Goal: Information Seeking & Learning: Learn about a topic

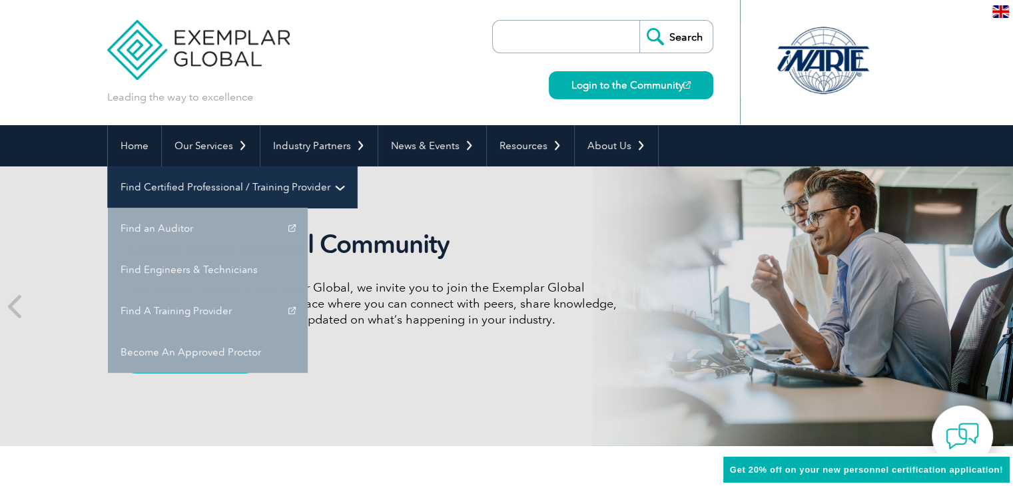
drag, startPoint x: 0, startPoint y: 0, endPoint x: 721, endPoint y: 156, distance: 737.2
click at [357, 166] on link "Find Certified Professional / Training Provider" at bounding box center [232, 186] width 249 height 41
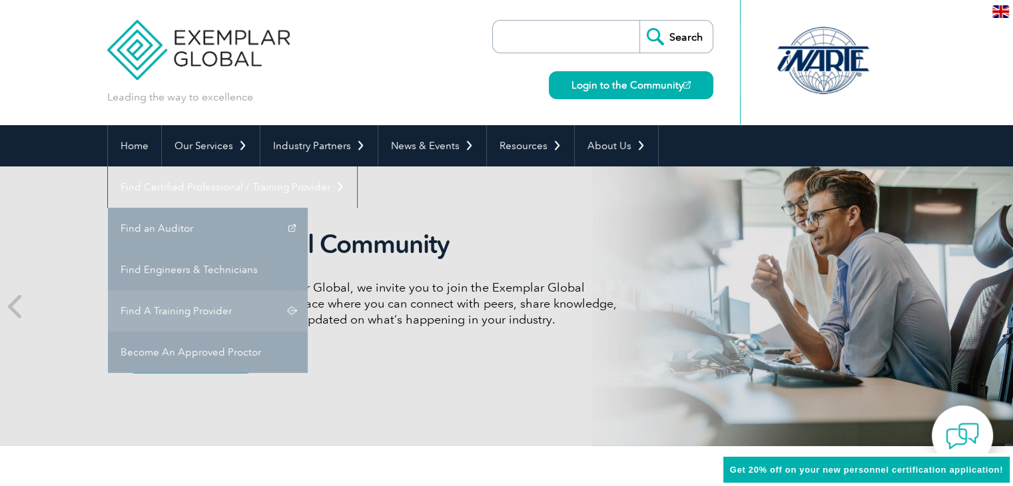
click at [308, 290] on link "Find A Training Provider" at bounding box center [208, 310] width 200 height 41
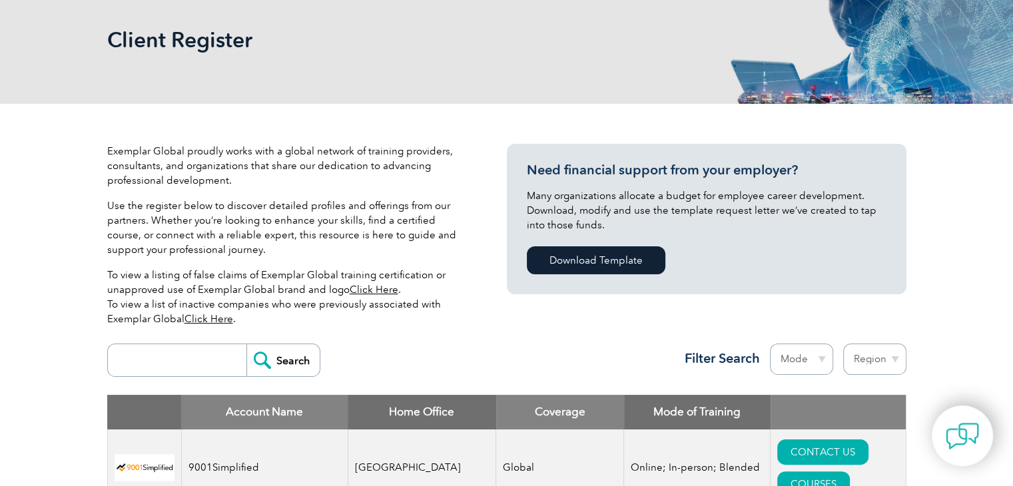
scroll to position [466, 0]
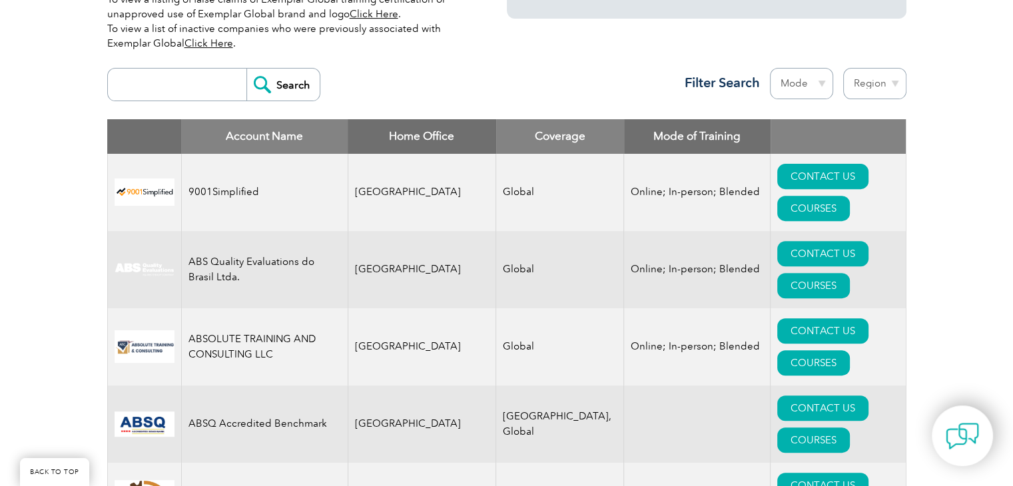
click at [190, 69] on input "search" at bounding box center [181, 85] width 132 height 32
type input "biqs"
click at [298, 69] on input "Search" at bounding box center [282, 85] width 73 height 32
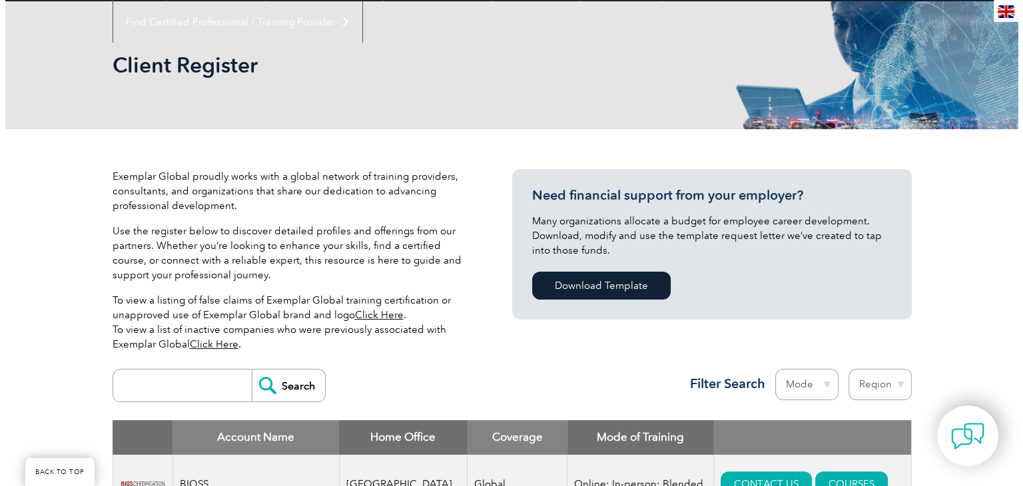
scroll to position [400, 0]
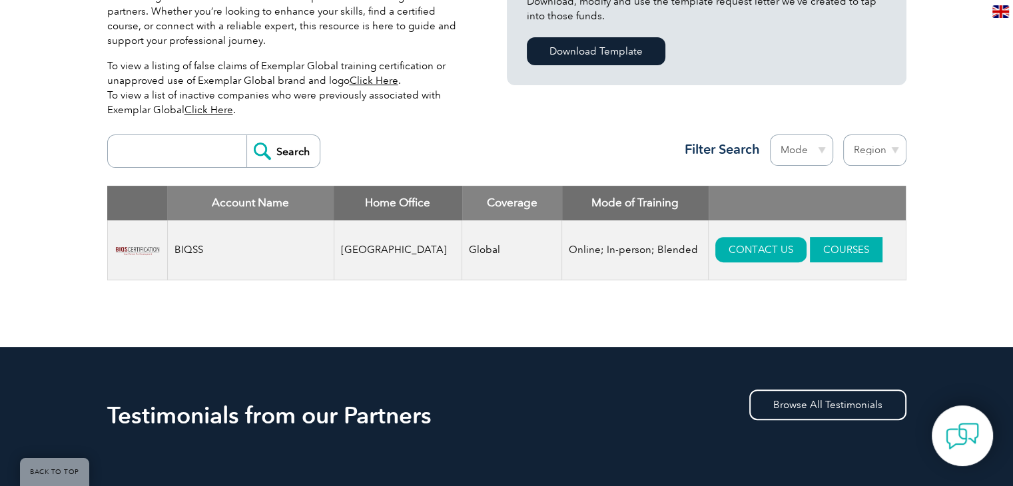
click at [810, 237] on link "COURSES" at bounding box center [846, 249] width 73 height 25
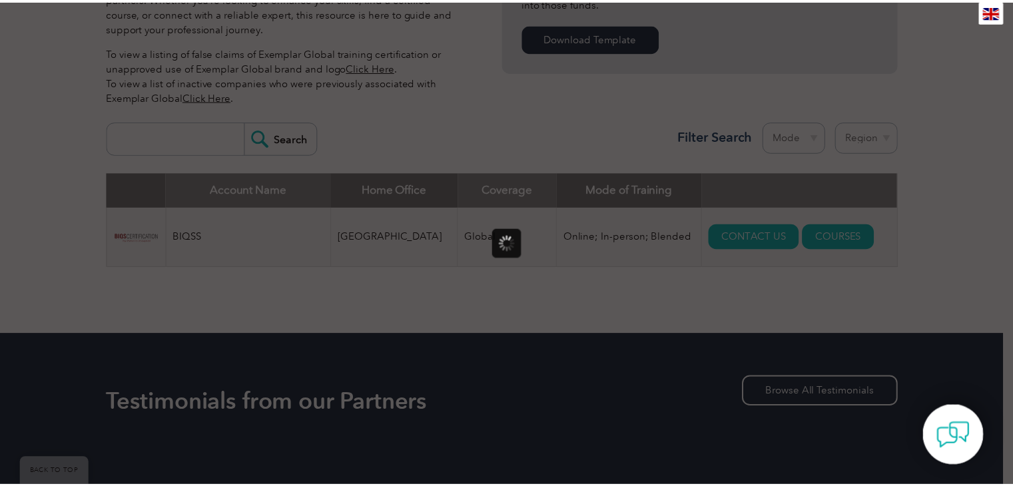
scroll to position [0, 0]
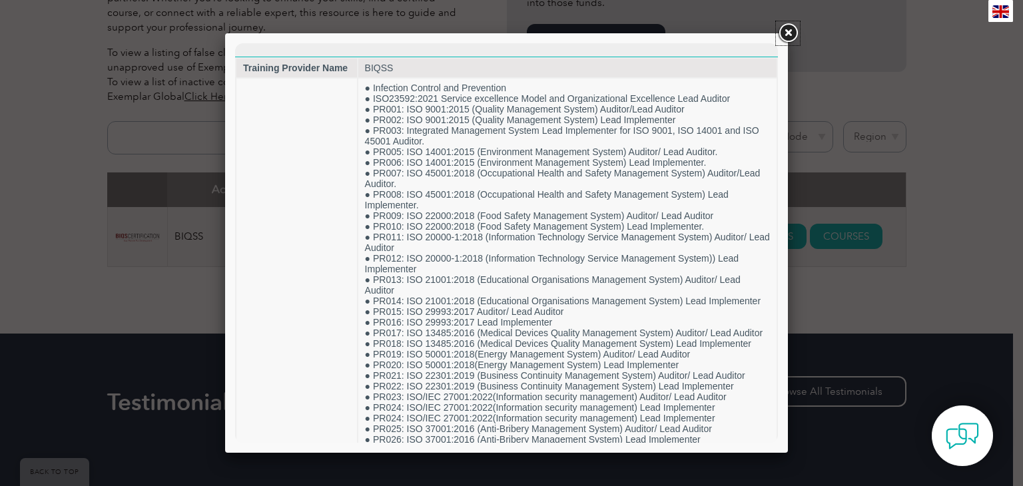
drag, startPoint x: 788, startPoint y: 30, endPoint x: 777, endPoint y: 32, distance: 11.5
click at [788, 30] on link at bounding box center [788, 33] width 24 height 24
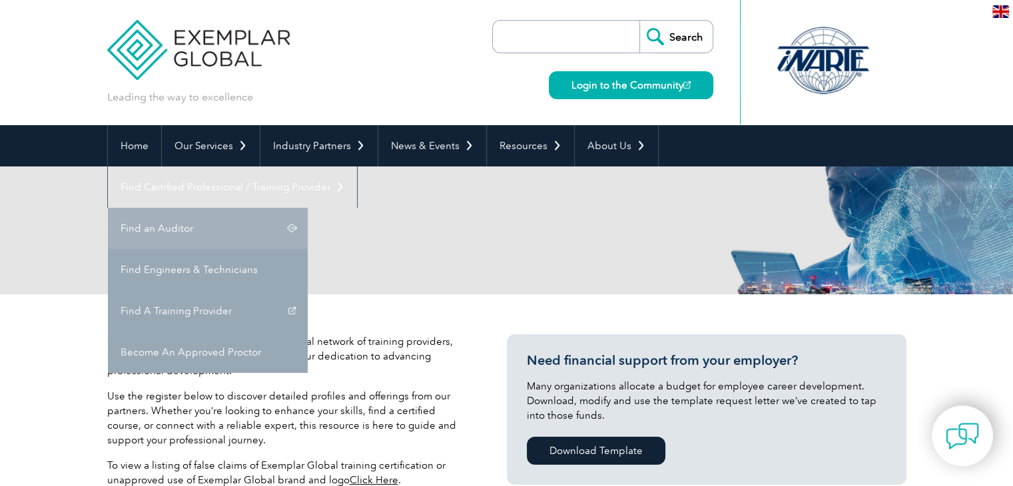
click at [308, 208] on link "Find an Auditor" at bounding box center [208, 228] width 200 height 41
